Goal: Download file/media

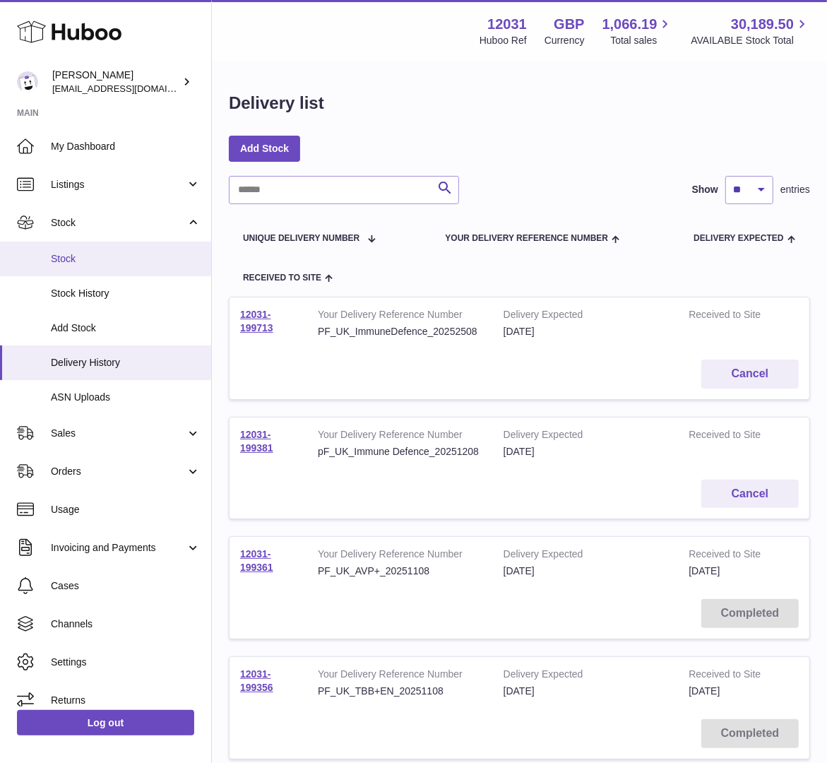
click at [55, 265] on link "Stock" at bounding box center [105, 259] width 211 height 35
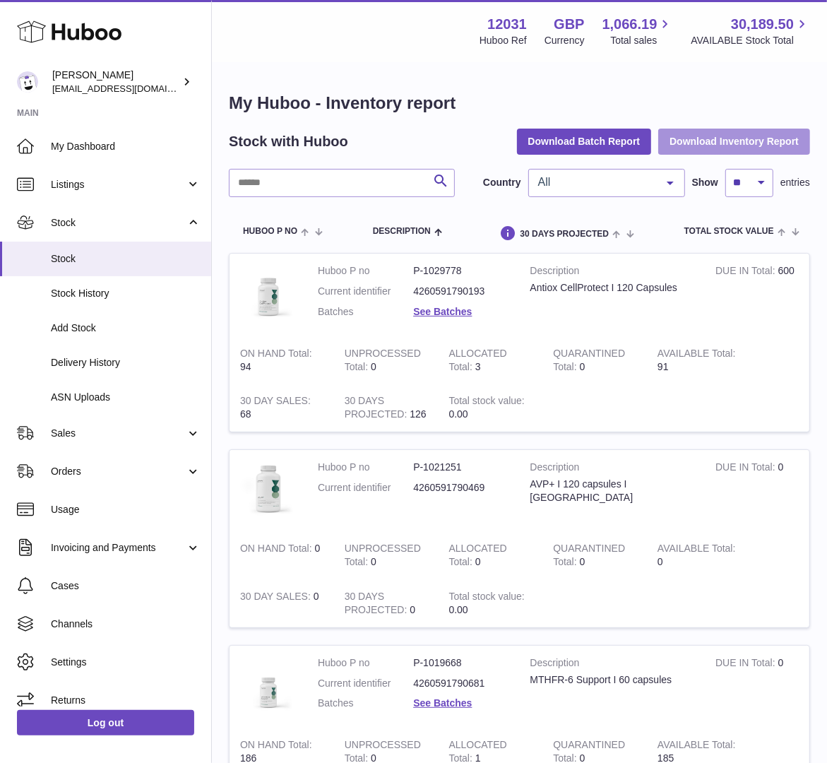
click at [773, 148] on button "Download Inventory Report" at bounding box center [735, 141] width 152 height 25
click at [574, 177] on span "All" at bounding box center [596, 182] width 122 height 14
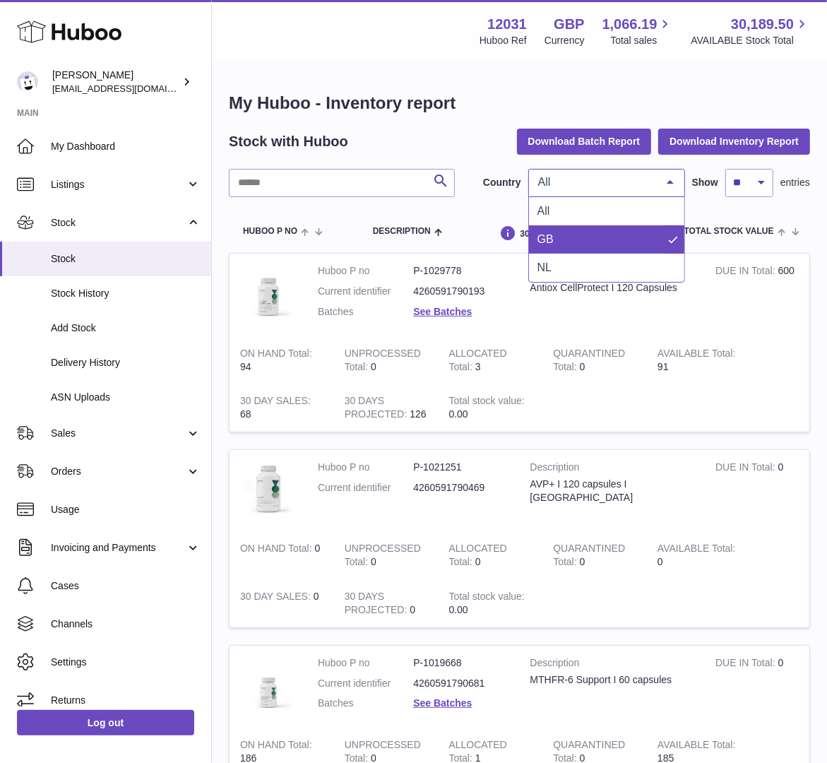
click at [554, 249] on span "GB" at bounding box center [606, 239] width 155 height 28
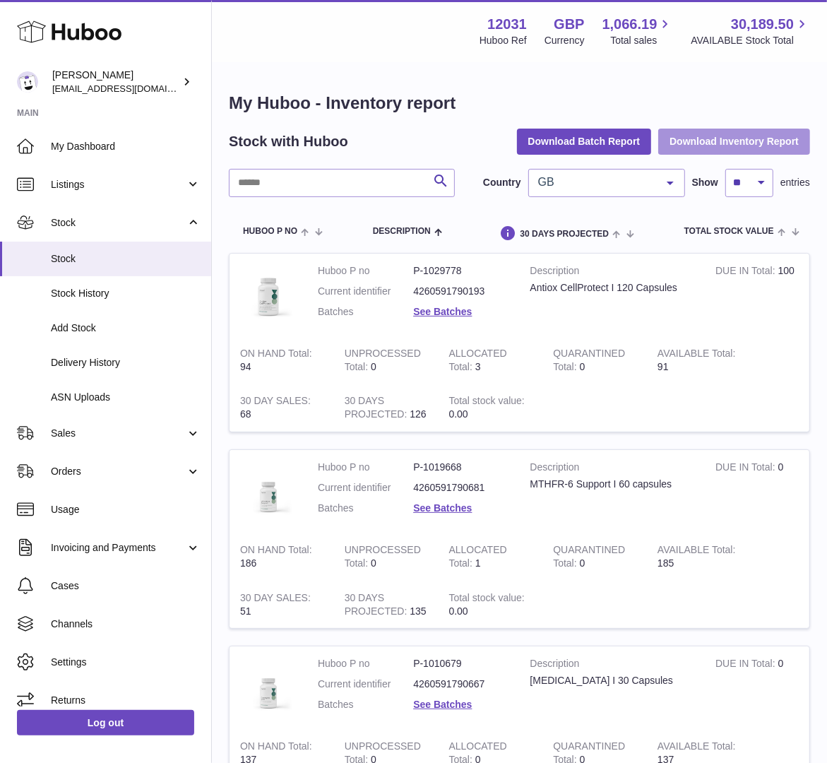
click at [704, 148] on button "Download Inventory Report" at bounding box center [735, 141] width 152 height 25
